Goal: Book appointment/travel/reservation

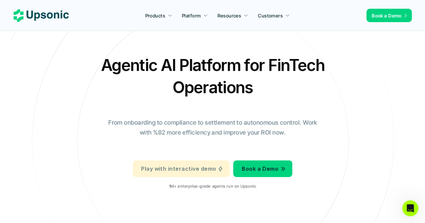
click at [196, 168] on p "Play with interactive demo" at bounding box center [178, 169] width 75 height 10
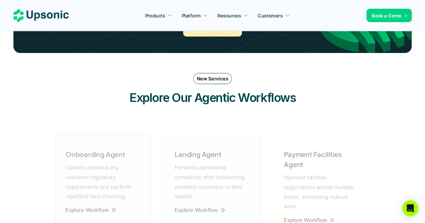
scroll to position [890, 0]
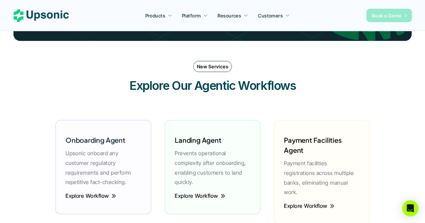
click at [385, 11] on link "Book a Demo" at bounding box center [388, 15] width 45 height 13
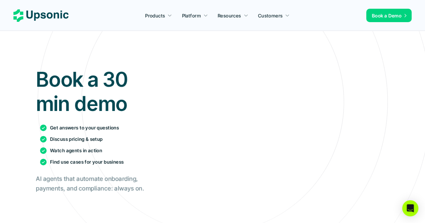
scroll to position [39, 0]
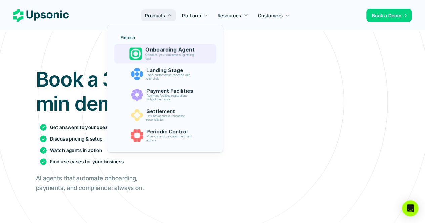
click at [177, 57] on p "Onboard your customers lightning fast" at bounding box center [170, 57] width 51 height 8
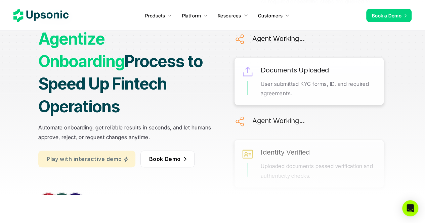
scroll to position [42, 0]
